Goal: Transaction & Acquisition: Book appointment/travel/reservation

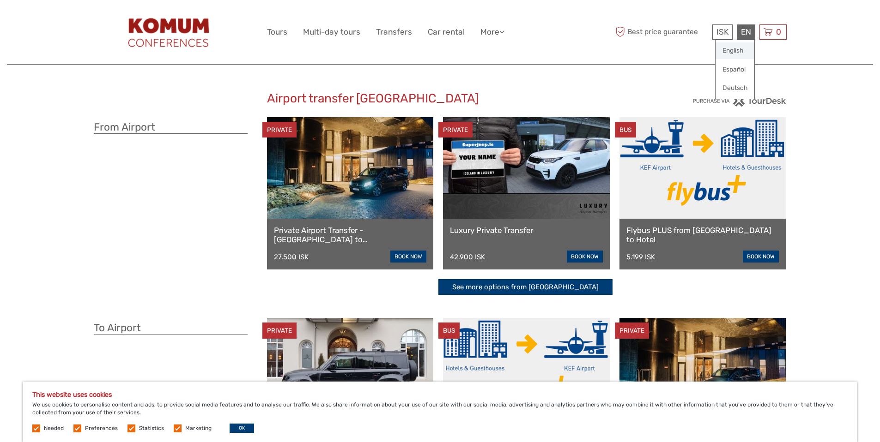
click at [740, 50] on link "English" at bounding box center [734, 50] width 39 height 17
click at [656, 230] on link "Flybus PLUS from [GEOGRAPHIC_DATA] to Hotel" at bounding box center [702, 235] width 153 height 19
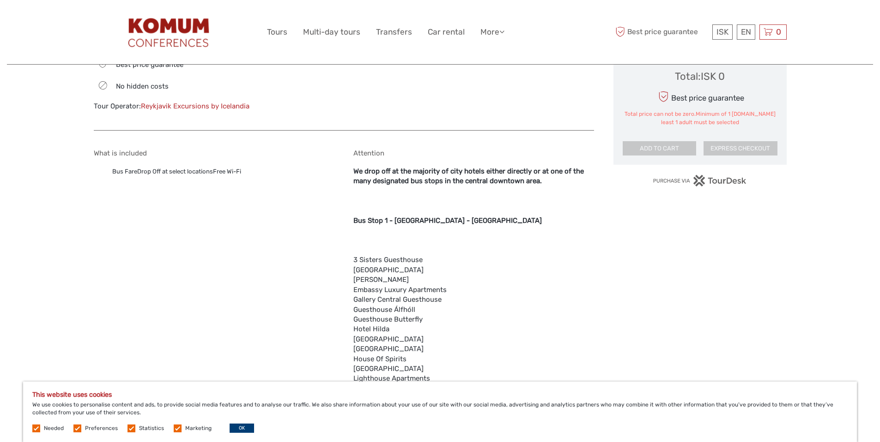
scroll to position [598, 0]
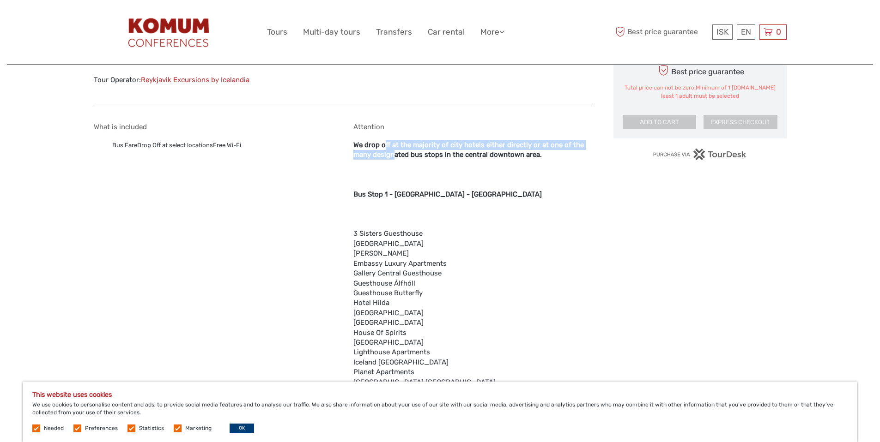
drag, startPoint x: 385, startPoint y: 149, endPoint x: 393, endPoint y: 158, distance: 12.2
click at [393, 158] on b "We drop off at the majority of city hotels either directly or at one of the man…" at bounding box center [468, 150] width 230 height 18
click at [403, 158] on b "We drop off at the majority of city hotels either directly or at one of the man…" at bounding box center [468, 150] width 230 height 18
drag, startPoint x: 376, startPoint y: 157, endPoint x: 423, endPoint y: 157, distance: 47.1
click at [423, 157] on b "We drop off at the majority of city hotels either directly or at one of the man…" at bounding box center [468, 150] width 230 height 18
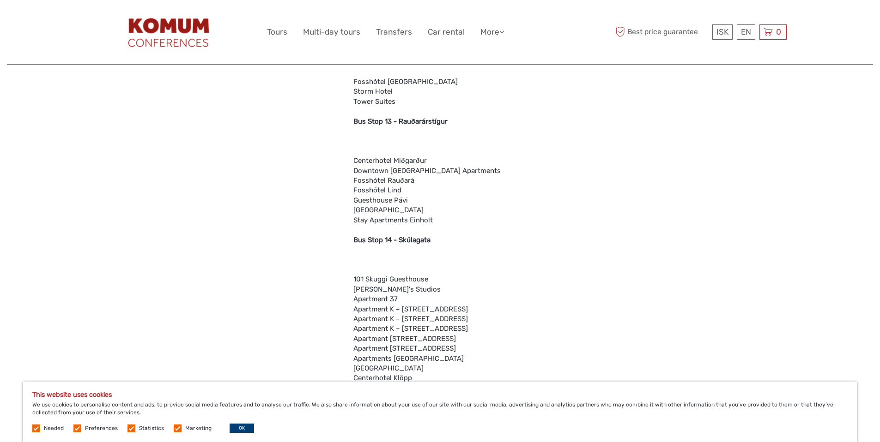
scroll to position [2047, 0]
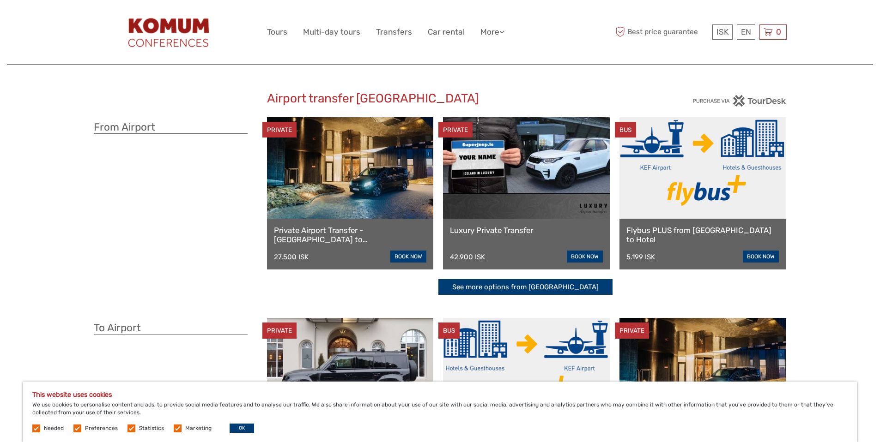
click at [350, 232] on link "Private Airport Transfer - Keflavík airport to Reykjavík" at bounding box center [350, 235] width 153 height 19
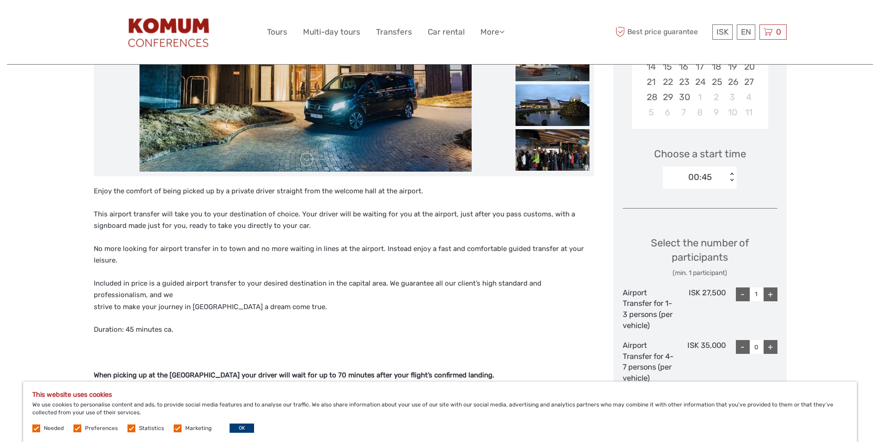
scroll to position [81, 0]
